Goal: Information Seeking & Learning: Learn about a topic

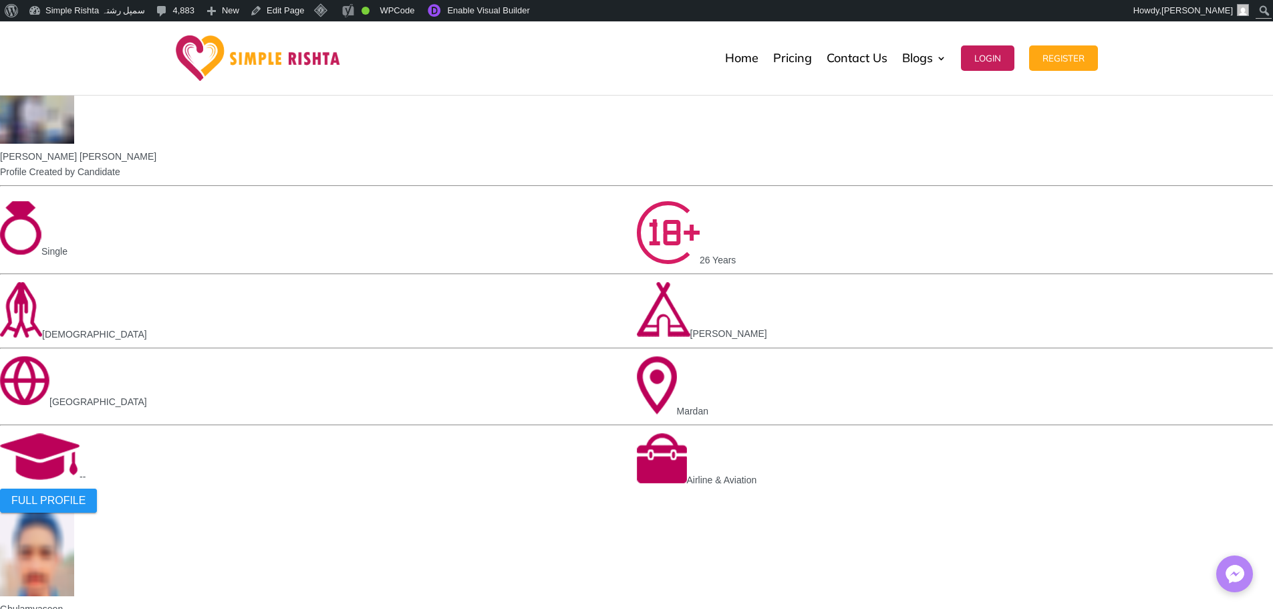
scroll to position [948, 0]
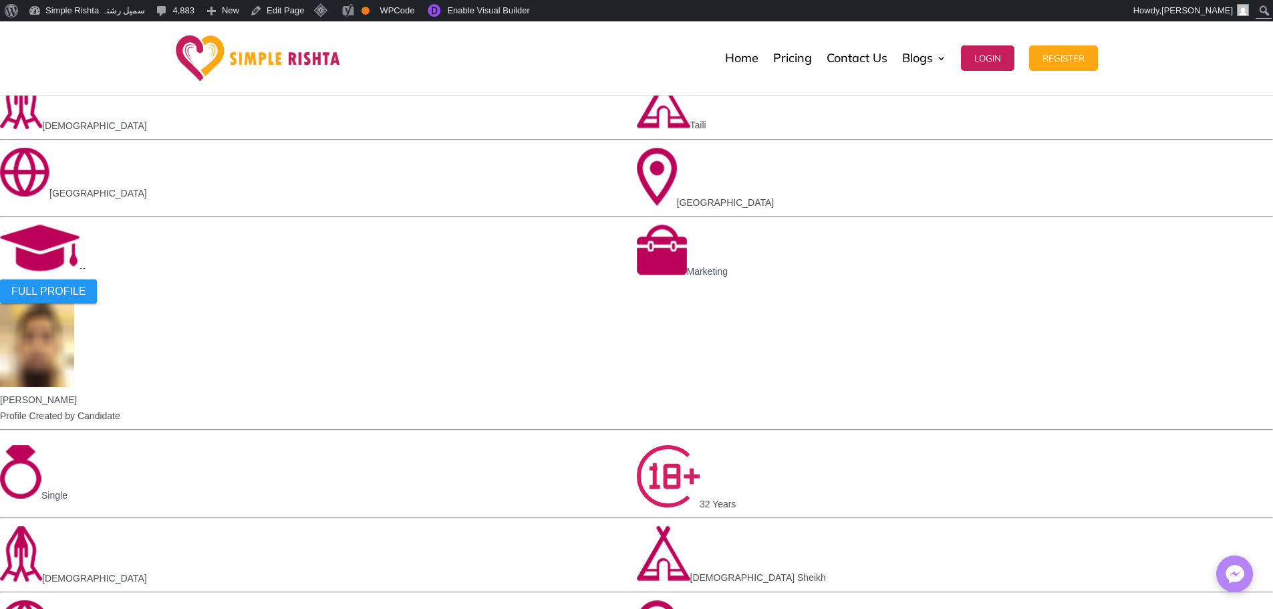
scroll to position [735, 0]
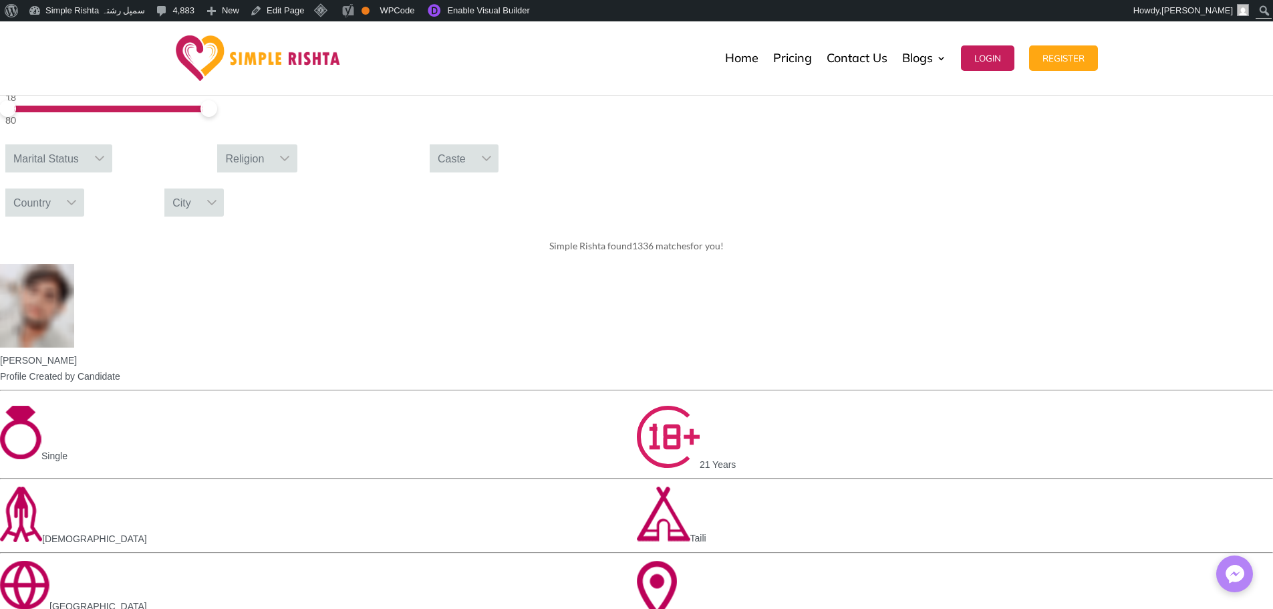
scroll to position [0, 0]
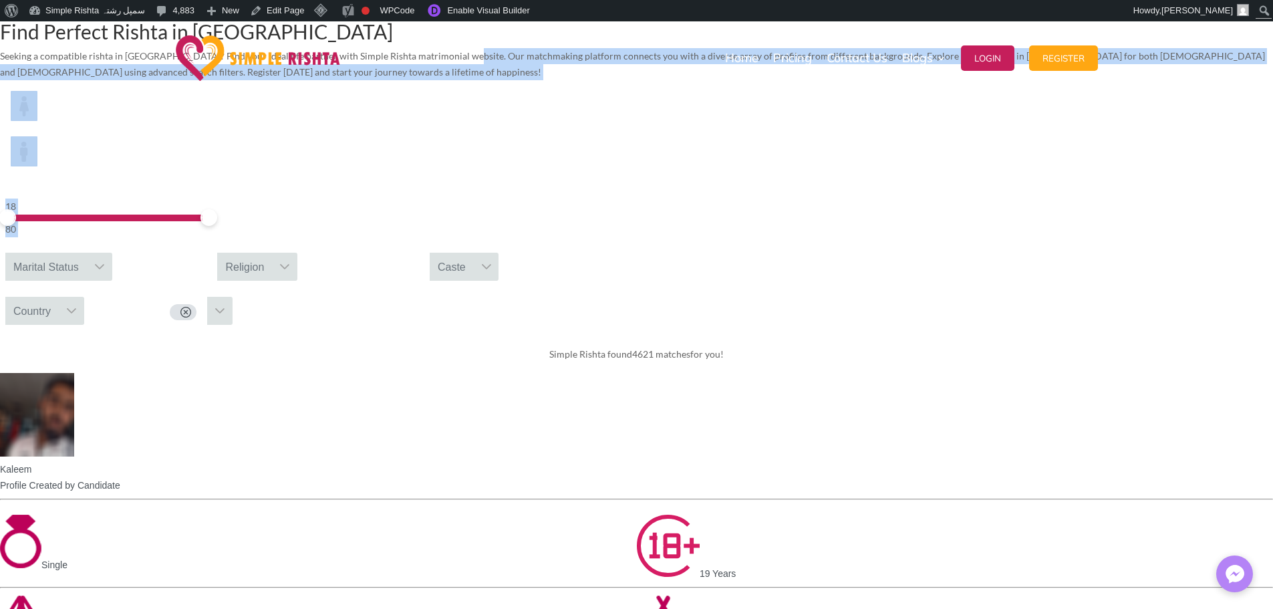
drag, startPoint x: 200, startPoint y: 176, endPoint x: 557, endPoint y: 248, distance: 364.1
click at [555, 80] on div "Find Perfect Rishta in Lahore Seeking a compatible rishta in Lahore? Find your …" at bounding box center [636, 50] width 1273 height 59
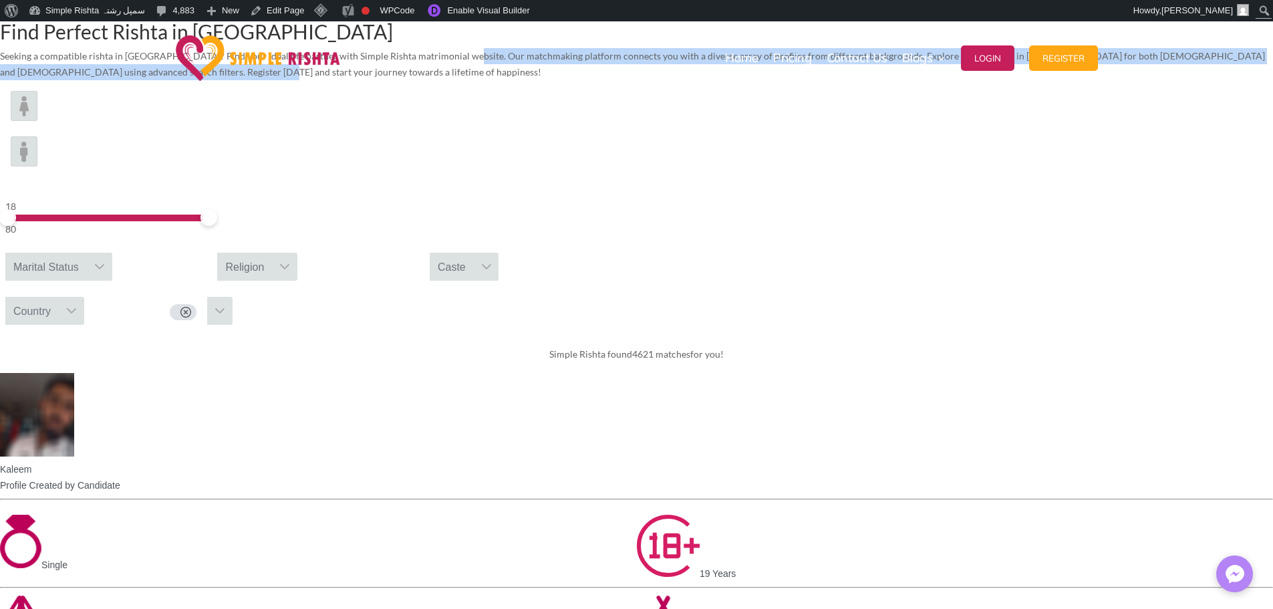
click at [565, 80] on div "Find Perfect Rishta in Lahore Seeking a compatible rishta in Lahore? Find your …" at bounding box center [636, 50] width 1273 height 59
click at [606, 80] on p "Seeking a compatible rishta in Lahore? Find your ideal life partner with Simple…" at bounding box center [636, 64] width 1273 height 32
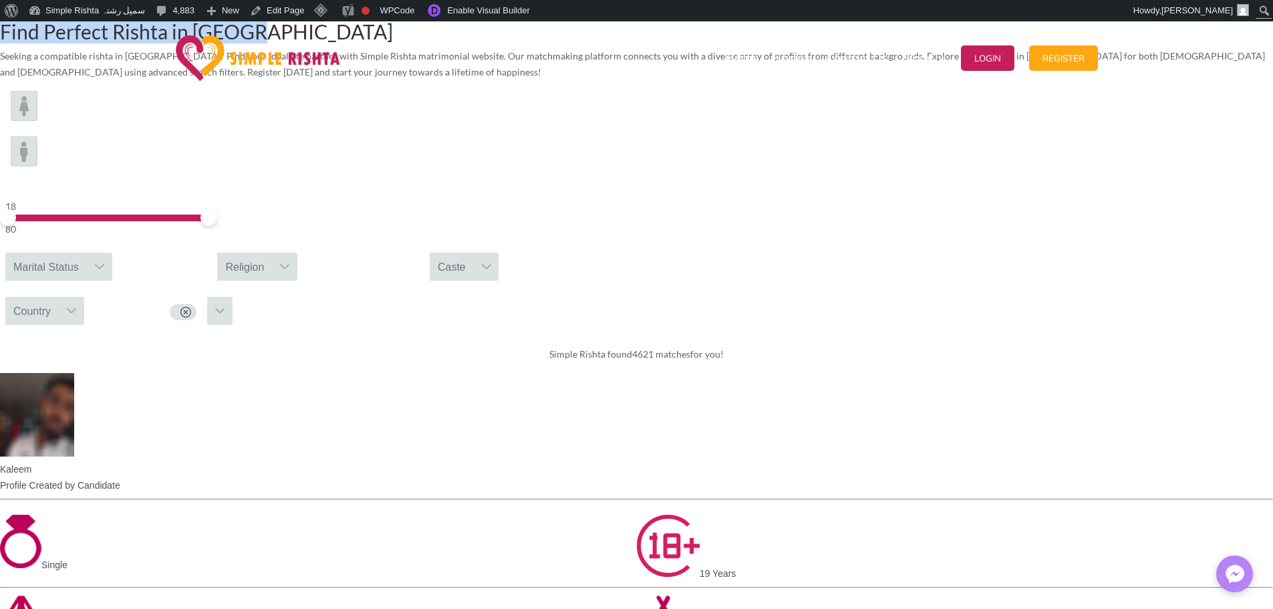
drag, startPoint x: 431, startPoint y: 116, endPoint x: 843, endPoint y: 113, distance: 411.7
click at [843, 48] on h1 "Find Perfect Rishta in Lahore" at bounding box center [636, 34] width 1273 height 27
click at [457, 48] on h1 "Find Perfect Rishta in Lahore" at bounding box center [636, 34] width 1273 height 27
drag, startPoint x: 428, startPoint y: 116, endPoint x: 865, endPoint y: 114, distance: 436.4
click at [865, 48] on h1 "Find Perfect Rishta in Lahore" at bounding box center [636, 34] width 1273 height 27
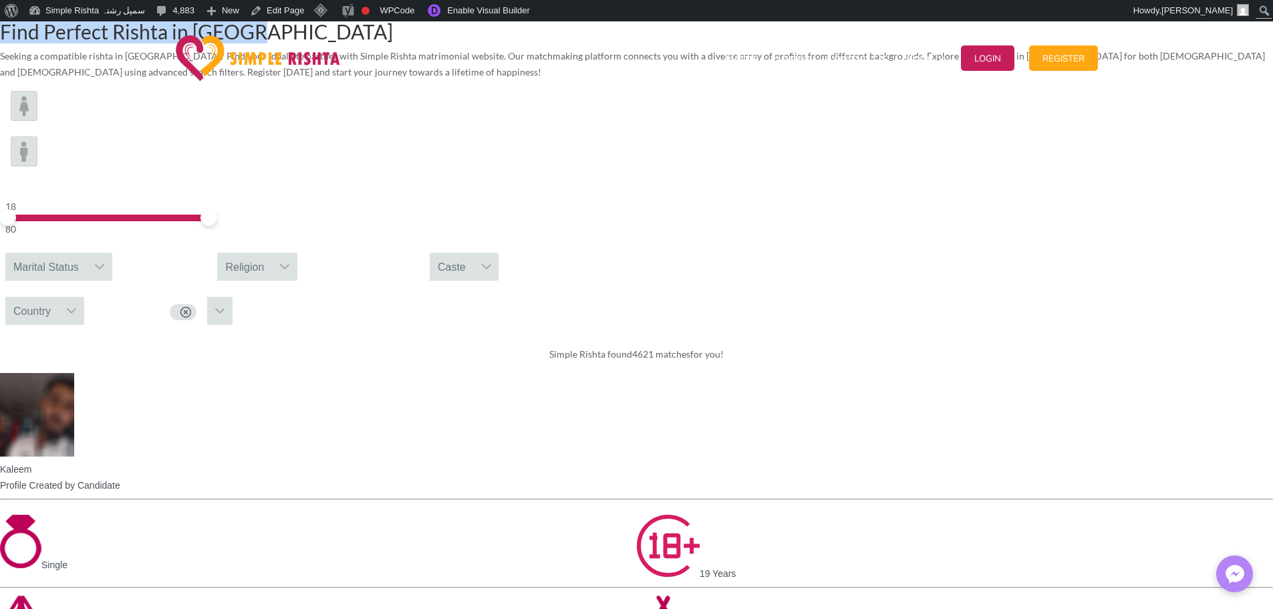
click at [848, 48] on h1 "Find Perfect Rishta in Lahore" at bounding box center [636, 34] width 1273 height 27
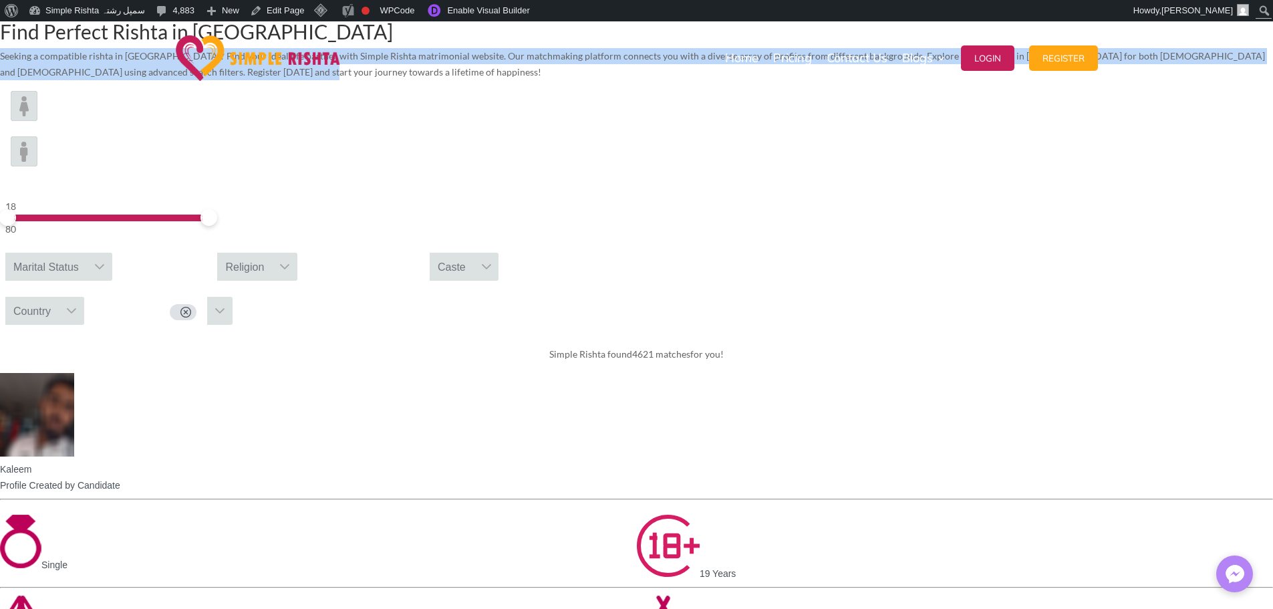
drag, startPoint x: 352, startPoint y: 149, endPoint x: 682, endPoint y: 210, distance: 336.4
click at [681, 80] on p "Seeking a compatible rishta in Lahore? Find your ideal life partner with Simple…" at bounding box center [636, 64] width 1273 height 32
click at [674, 80] on p "Seeking a compatible rishta in Lahore? Find your ideal life partner with Simple…" at bounding box center [636, 64] width 1273 height 32
click at [659, 80] on p "Seeking a compatible rishta in Lahore? Find your ideal life partner with Simple…" at bounding box center [636, 64] width 1273 height 32
drag, startPoint x: 664, startPoint y: 202, endPoint x: 342, endPoint y: 151, distance: 326.1
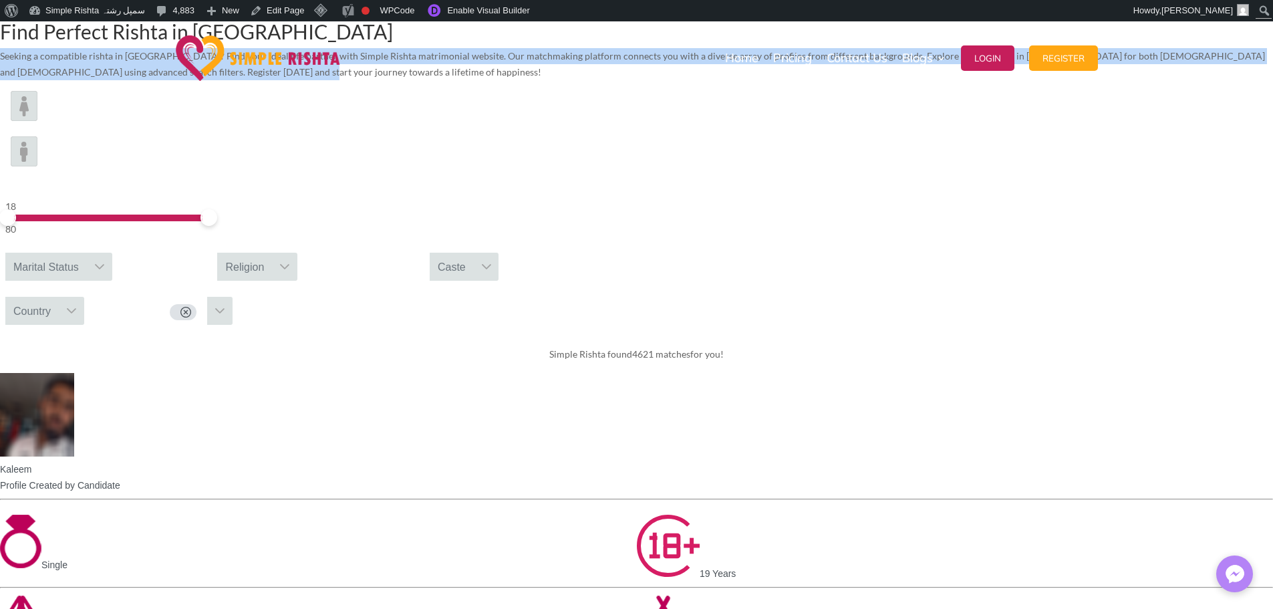
click at [342, 80] on p "Seeking a compatible rishta in Lahore? Find your ideal life partner with Simple…" at bounding box center [636, 64] width 1273 height 32
click at [407, 80] on p "Seeking a compatible rishta in Lahore? Find your ideal life partner with Simple…" at bounding box center [636, 64] width 1273 height 32
click at [388, 80] on p "Seeking a compatible rishta in Lahore? Find your ideal life partner with Simple…" at bounding box center [636, 64] width 1273 height 32
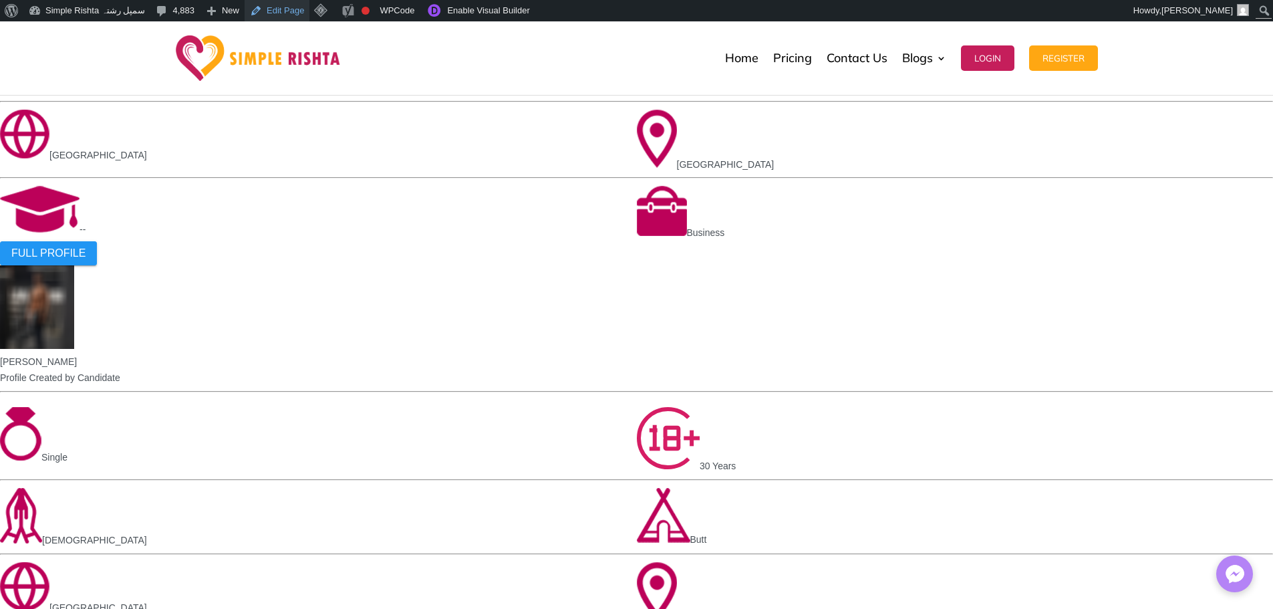
scroll to position [559, 0]
